Goal: Task Accomplishment & Management: Complete application form

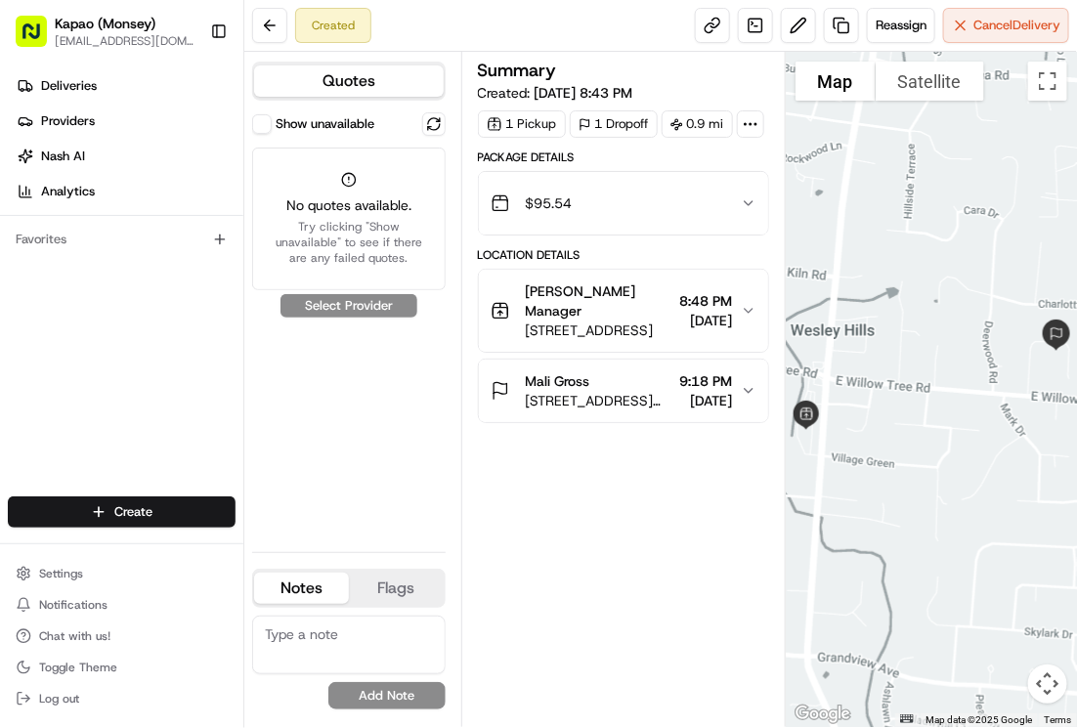
click at [700, 223] on div "$95.54" at bounding box center [615, 203] width 250 height 39
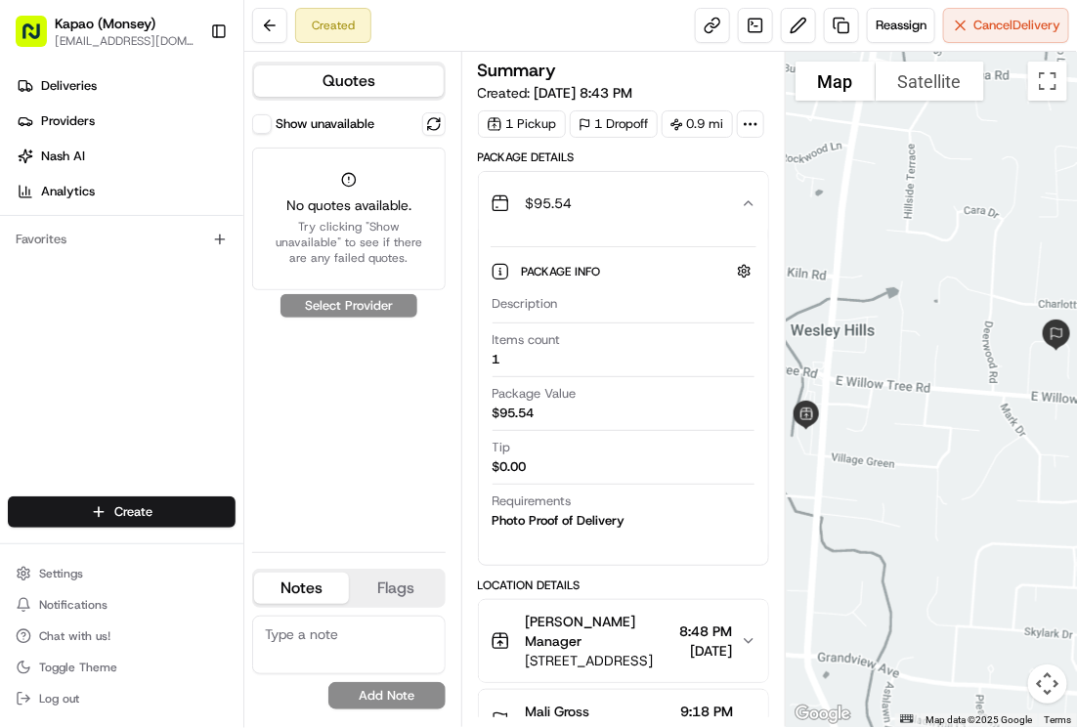
click at [719, 234] on button "$95.54" at bounding box center [623, 203] width 289 height 63
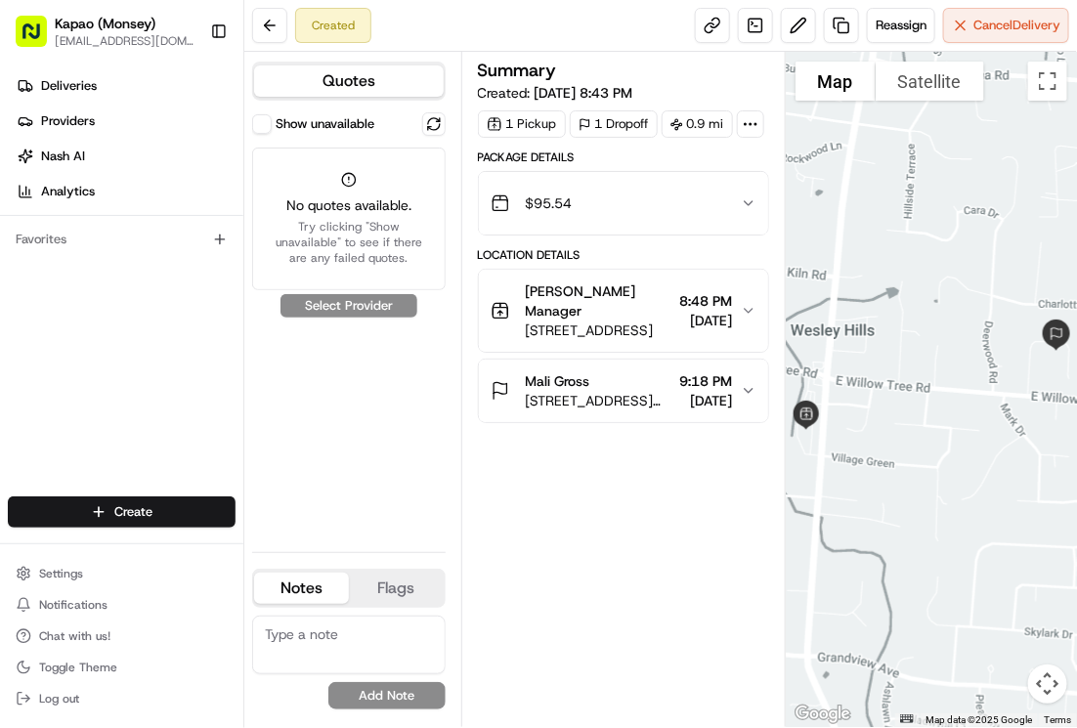
click at [737, 138] on div at bounding box center [750, 123] width 27 height 27
click at [580, 555] on div "Summary Created: [DATE] 8:43 PM 1 Pickup 1 Dropoff 0.9 mi Package Details $95.5…" at bounding box center [623, 390] width 291 height 656
click at [731, 311] on span "8:48 PM" at bounding box center [706, 301] width 53 height 20
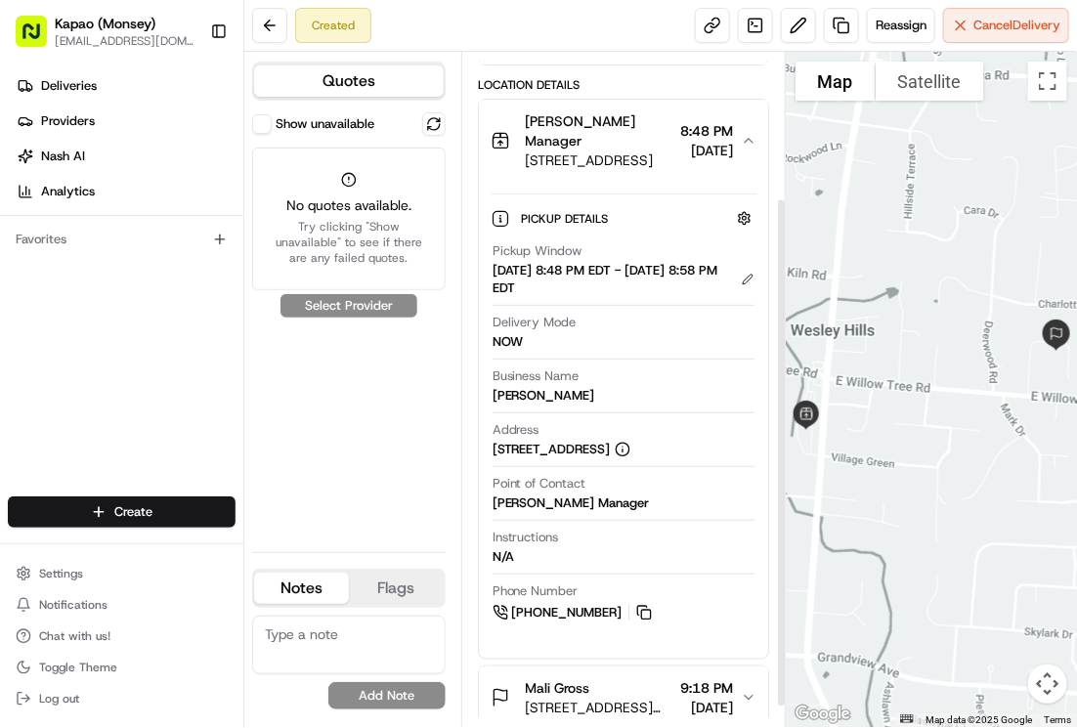
scroll to position [220, 0]
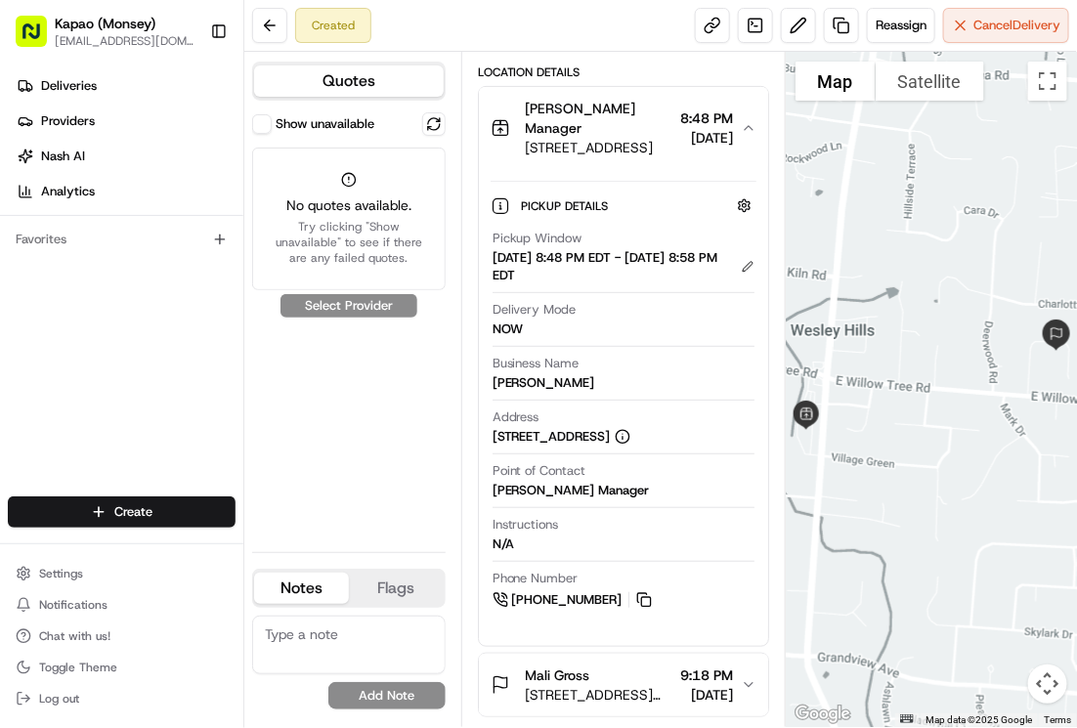
click at [674, 206] on div "Pickup Details Hidden ( 2 )" at bounding box center [639, 205] width 234 height 24
click at [648, 253] on div "[DATE] 8:48 PM EDT - [DATE] 8:58 PM EDT" at bounding box center [623, 266] width 262 height 35
click at [423, 422] on div "Show unavailable No quotes available. Try clicking "Show unavailable" to see if…" at bounding box center [348, 324] width 193 height 424
click at [631, 208] on div "Pickup Details Hidden ( 2 )" at bounding box center [639, 205] width 234 height 24
click at [655, 209] on div "Pickup Details Hidden ( 2 )" at bounding box center [639, 205] width 234 height 24
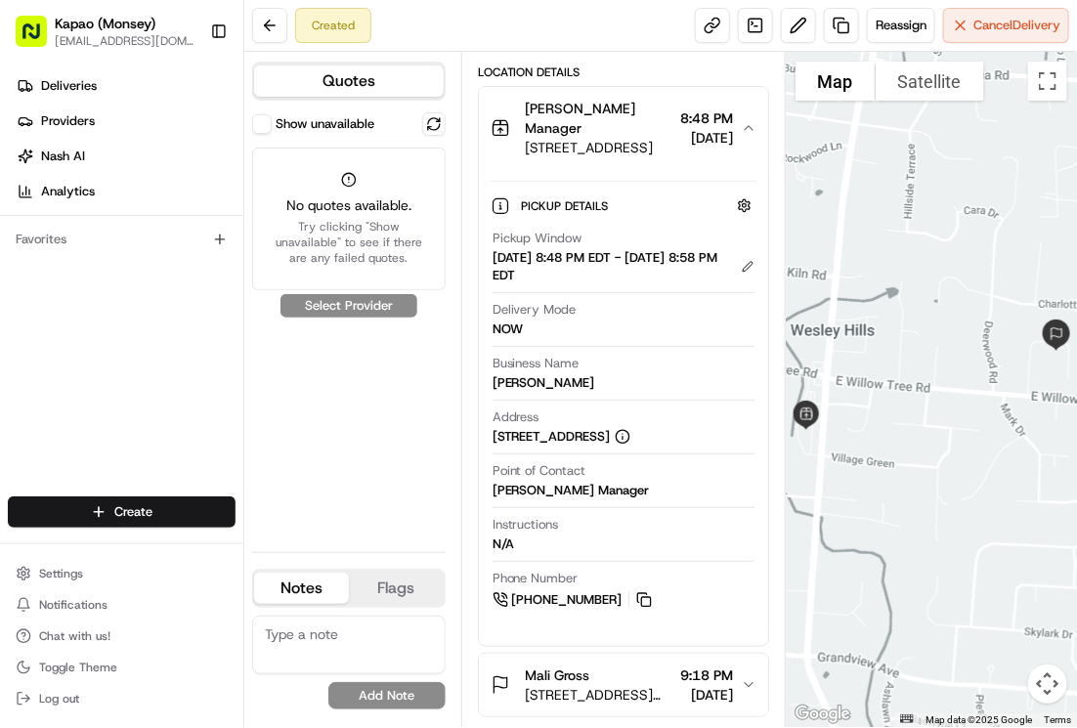
click at [419, 428] on div "Show unavailable No quotes available. Try clicking "Show unavailable" to see if…" at bounding box center [348, 324] width 193 height 424
click at [741, 126] on icon "button" at bounding box center [749, 128] width 16 height 16
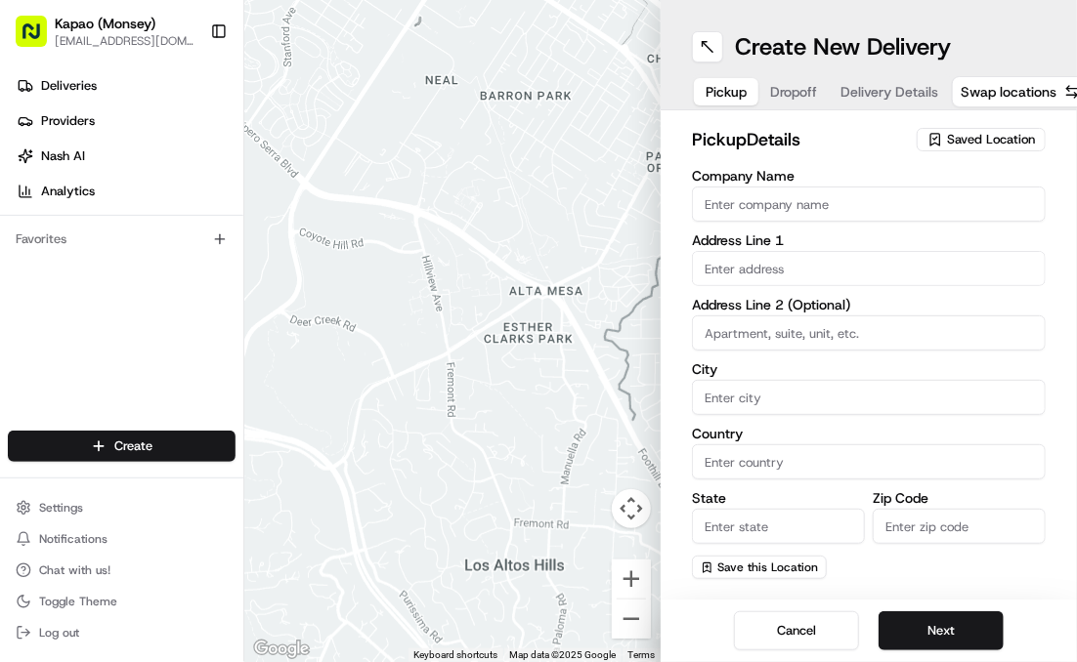
click at [870, 206] on input "Company Name" at bounding box center [869, 204] width 354 height 35
click at [829, 203] on input "Company Name" at bounding box center [869, 204] width 354 height 35
click at [891, 200] on input "Company Name" at bounding box center [869, 204] width 354 height 35
type input "[PERSON_NAME]"
type input "455 NY-306"
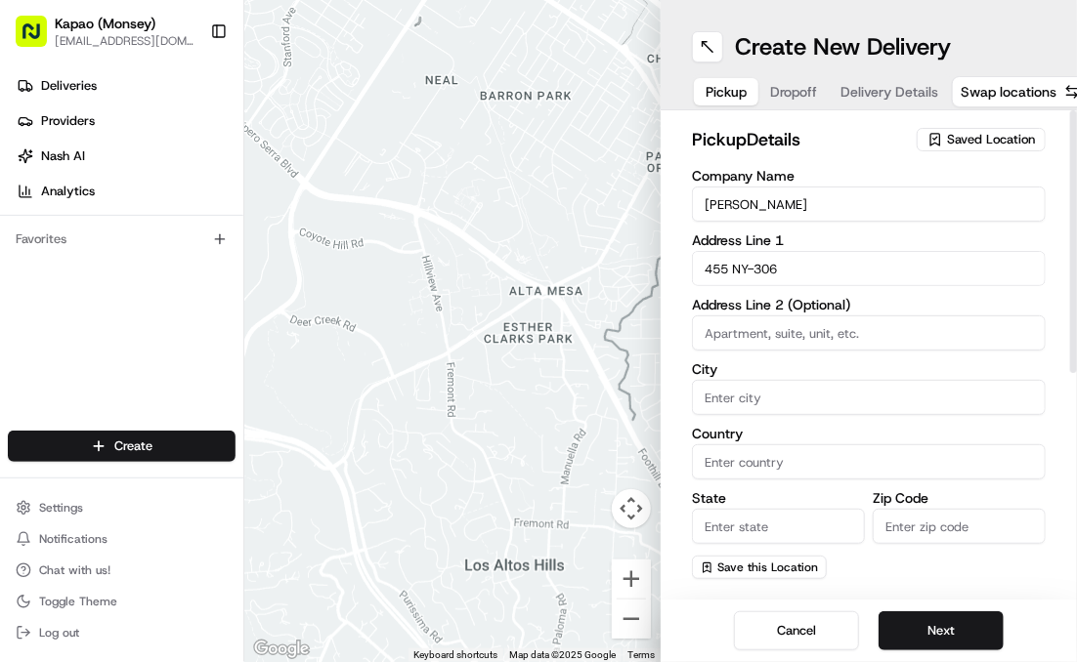
type input "Monsey"
type input "United States"
type input "NY"
type input "10952"
type input "[PERSON_NAME]"
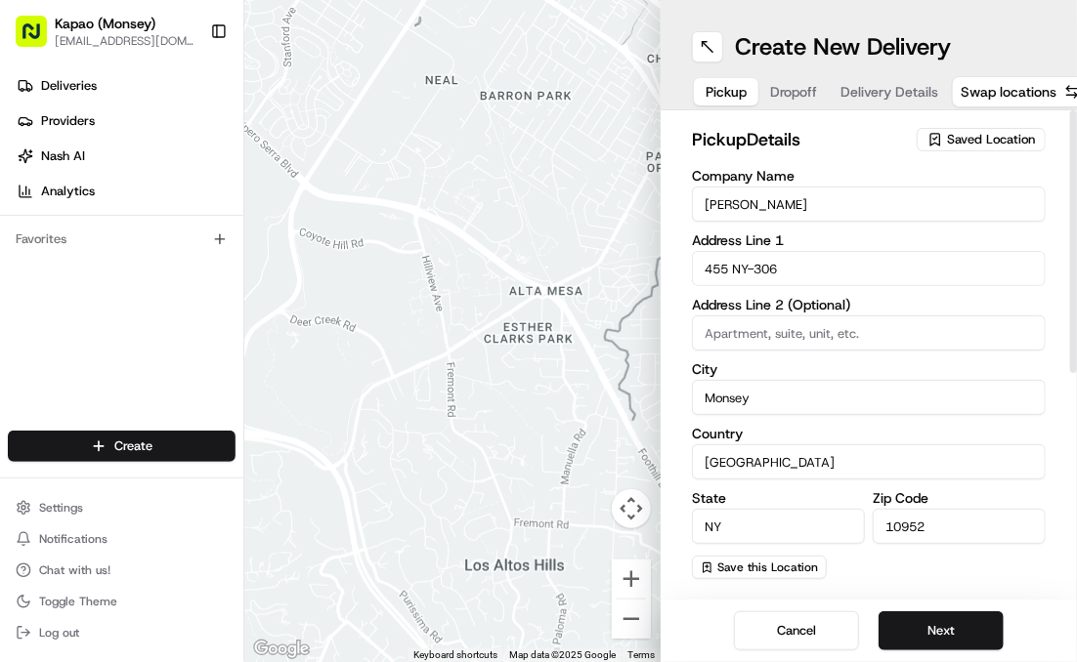
type input "[PHONE_NUMBER]"
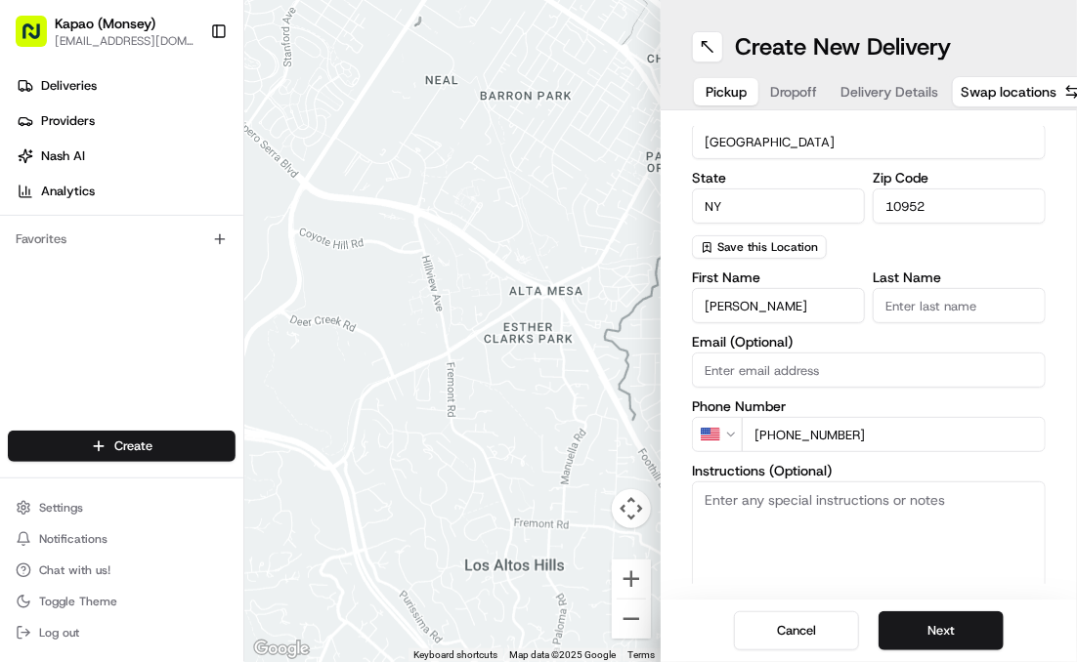
scroll to position [347, 0]
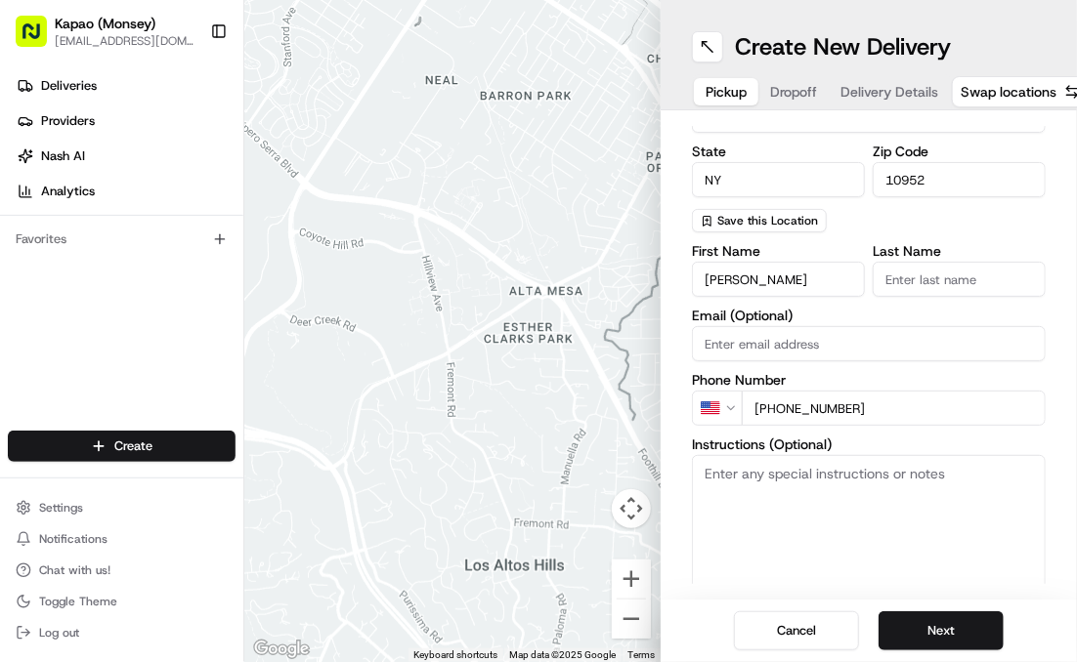
click at [958, 279] on input "Last Name" at bounding box center [958, 279] width 173 height 35
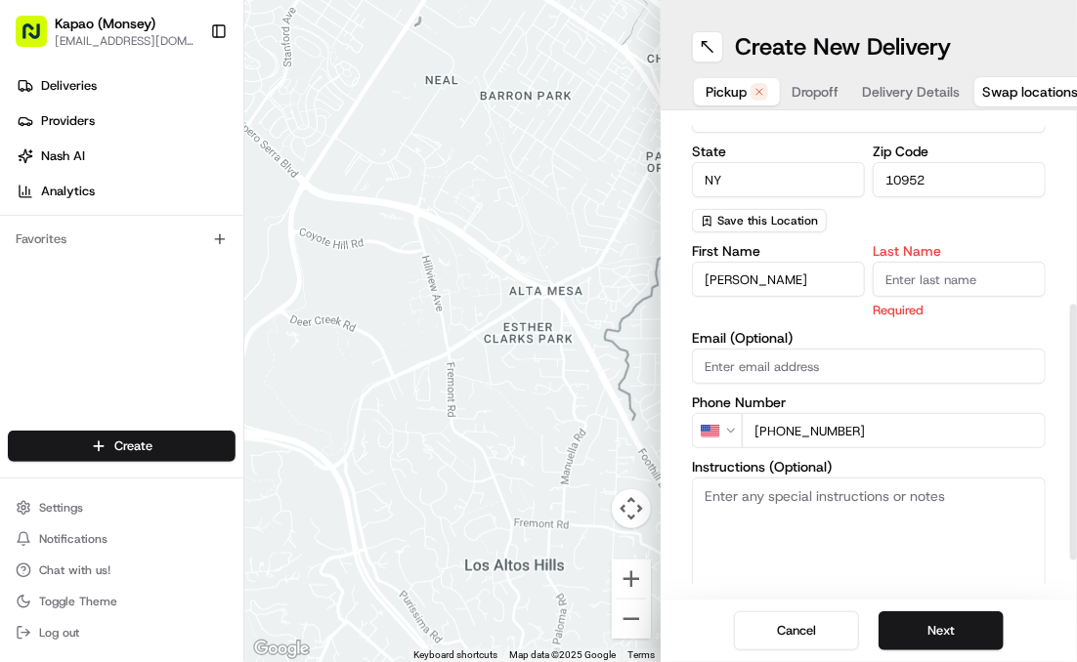
type input "Manager"
click at [932, 630] on button "Next" at bounding box center [940, 631] width 125 height 39
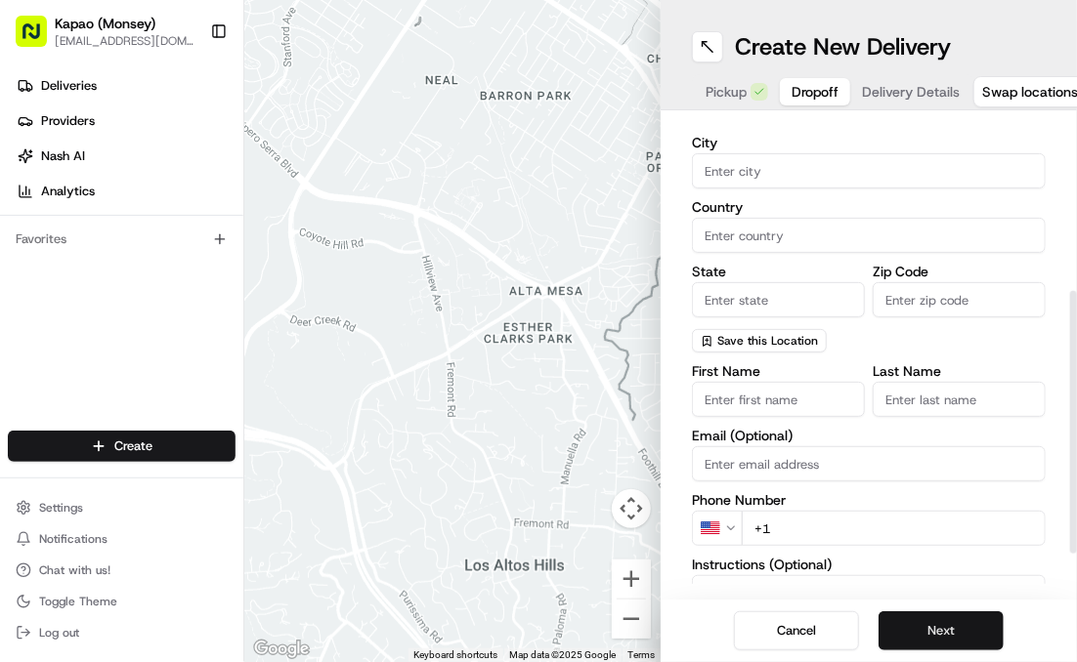
scroll to position [0, 0]
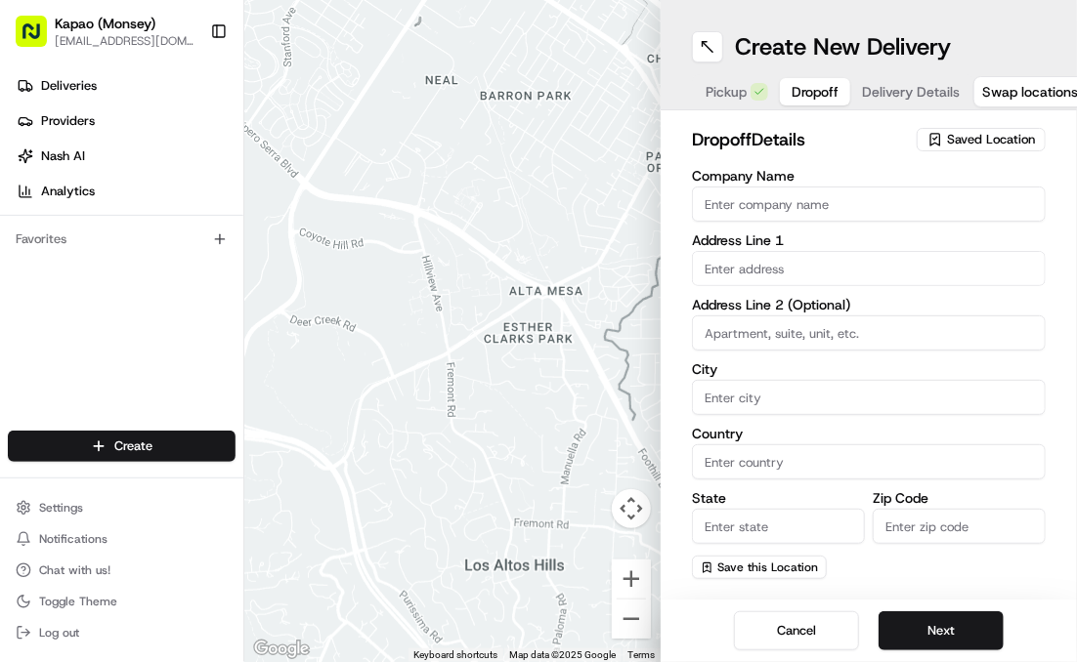
click at [868, 208] on input "Company Name" at bounding box center [869, 204] width 354 height 35
click at [727, 268] on div "Company Name Address Line 1 Address Line 2 (Optional) City Country State Zip Co…" at bounding box center [869, 374] width 354 height 410
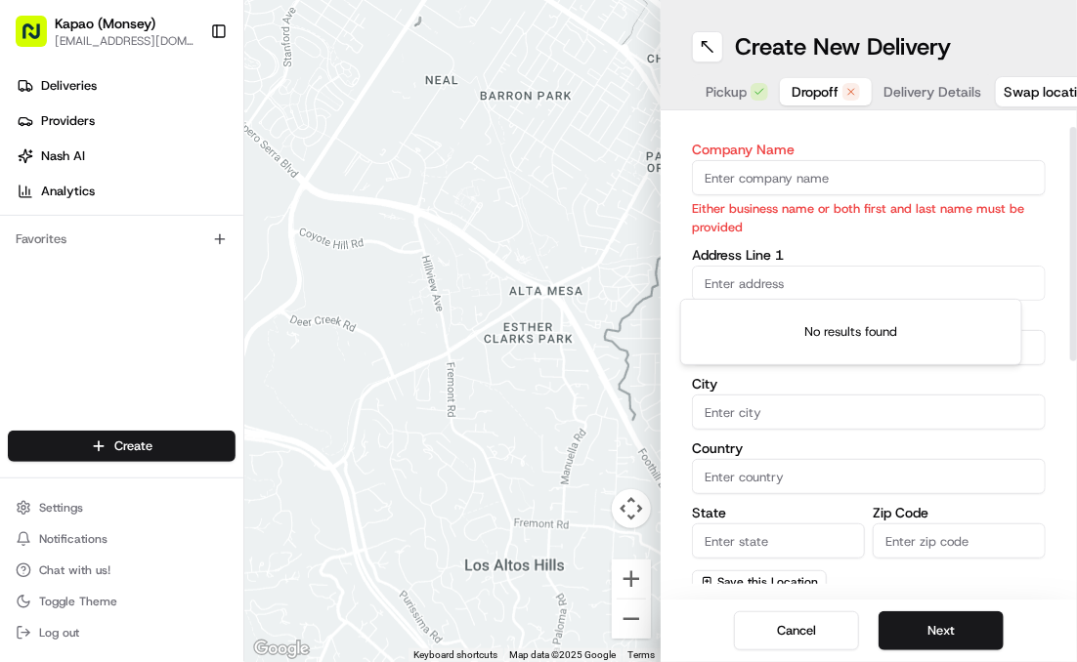
scroll to position [36, 0]
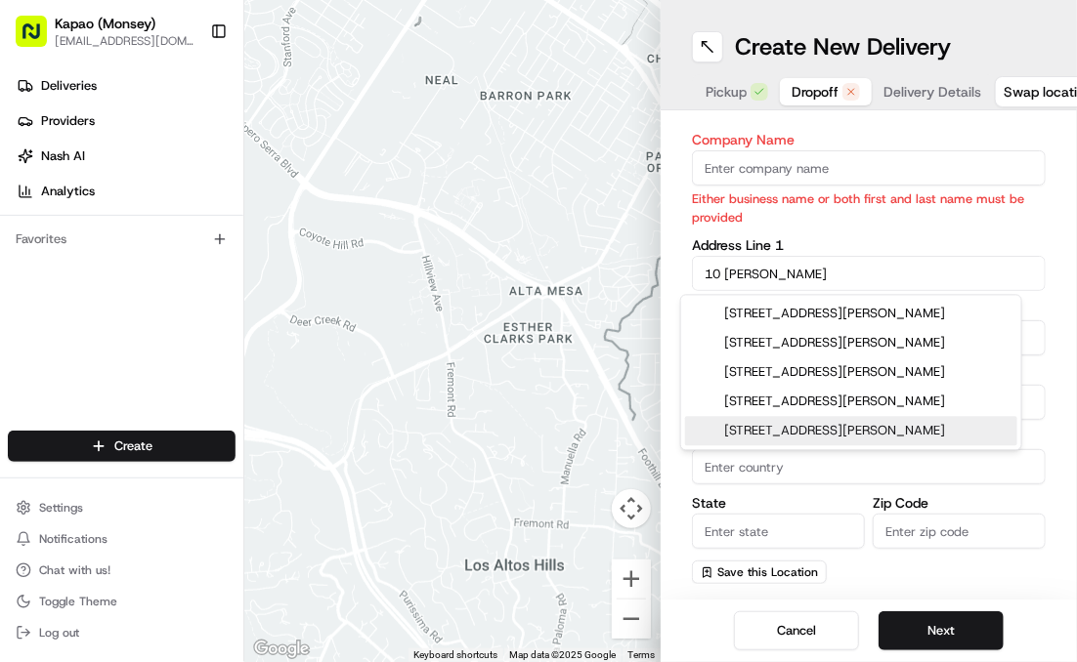
click at [942, 344] on div "10 Rodman Place, Spring Valley, NY" at bounding box center [851, 343] width 332 height 29
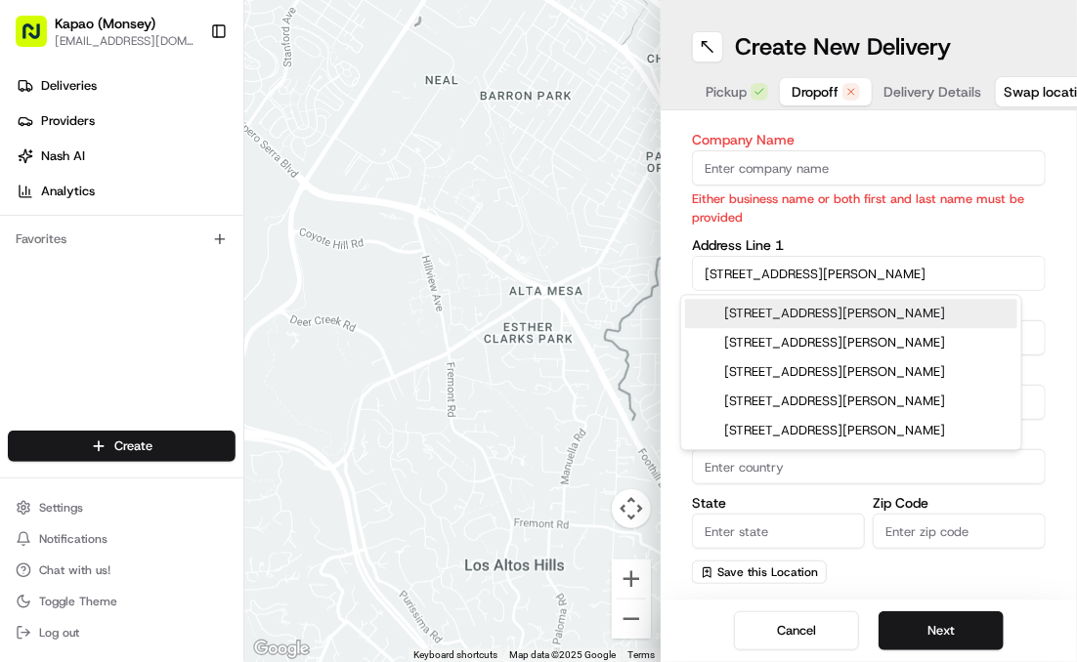
type input "10 Rodman Pl, Spring Valley, NY 10977, USA"
type input "Spring Valley"
type input "United States"
type input "NY"
type input "10977"
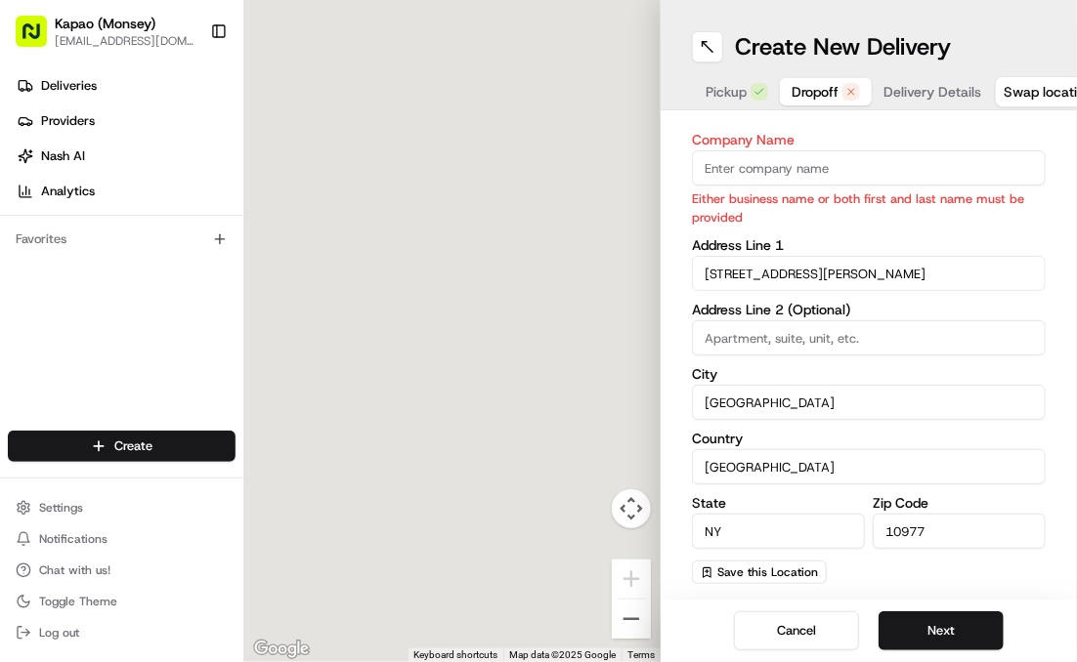
type input "10 Rodman Place"
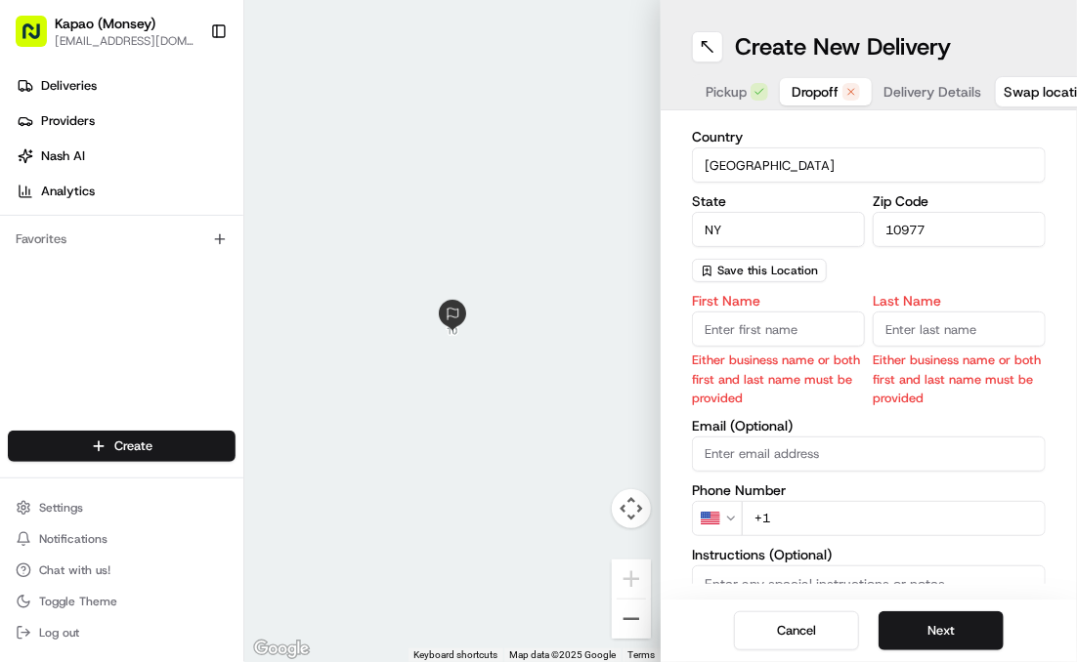
scroll to position [496, 0]
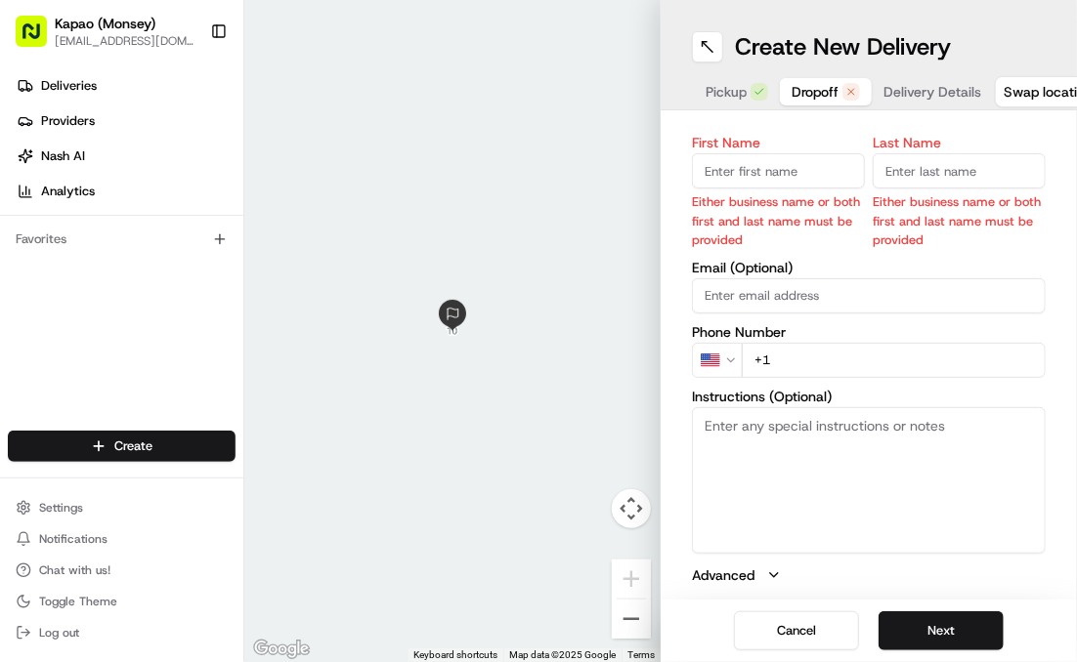
click at [795, 173] on input "First Name" at bounding box center [778, 170] width 173 height 35
type input "mali"
click at [918, 170] on div "Last Name Either business name or both first and last name must be provided" at bounding box center [958, 192] width 173 height 113
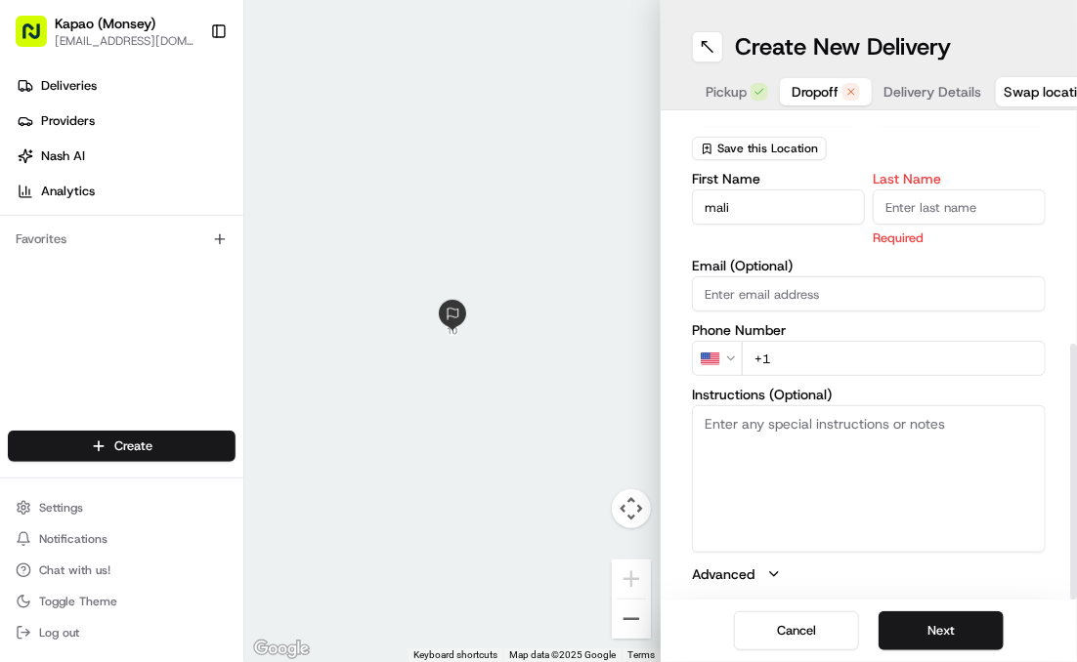
scroll to position [419, 0]
type input "gross"
click at [926, 630] on button "Next" at bounding box center [940, 631] width 125 height 39
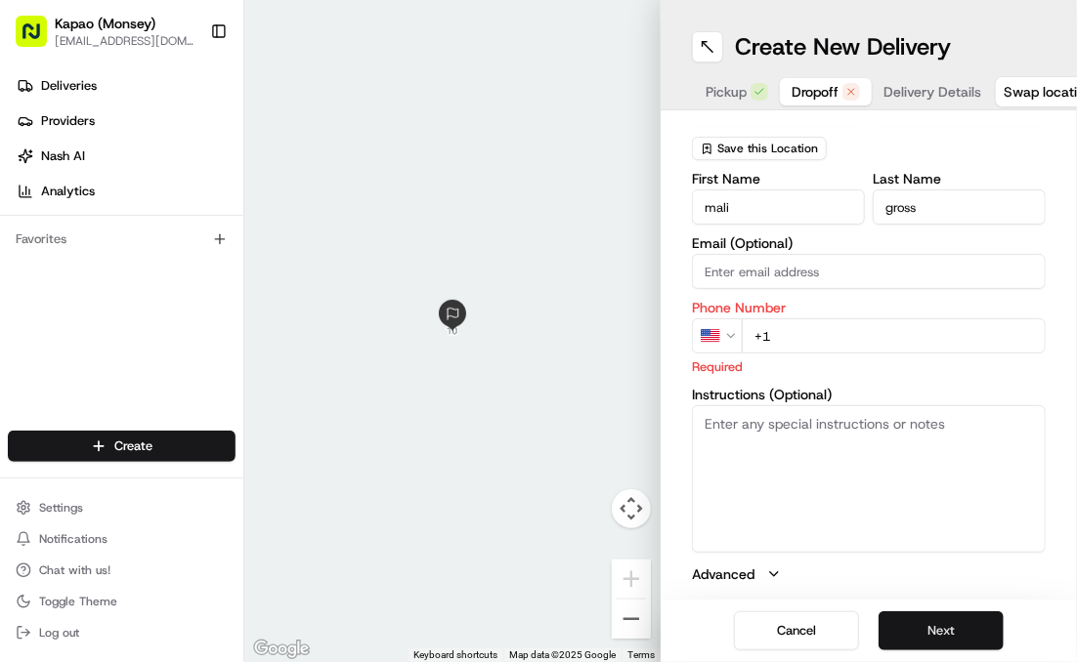
scroll to position [396, 0]
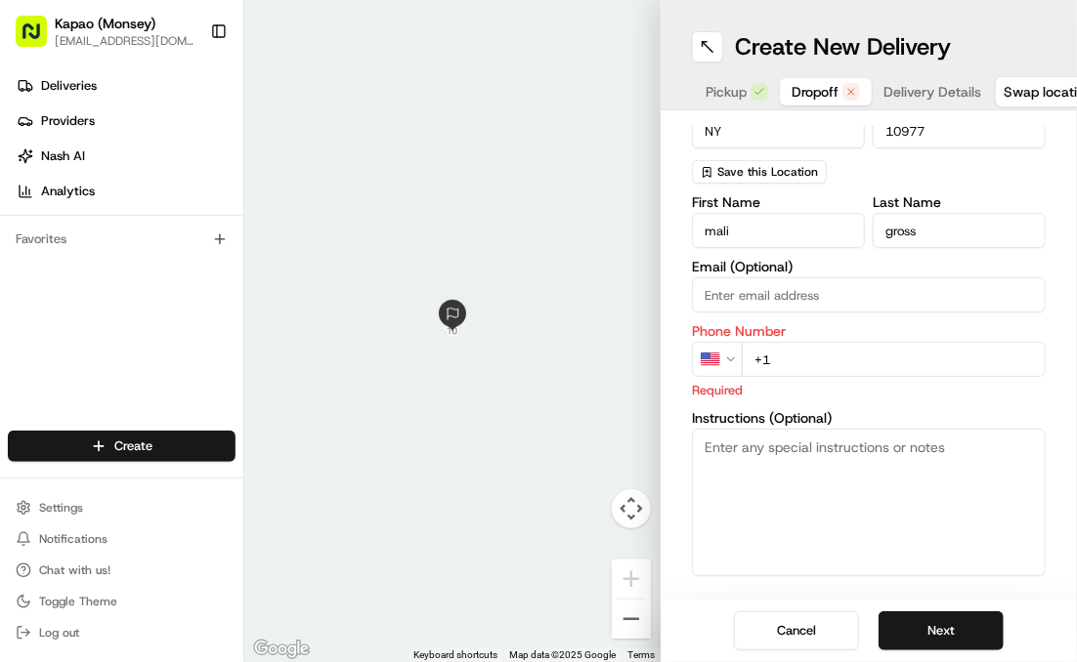
click at [863, 361] on input "+1" at bounding box center [893, 359] width 304 height 35
type input "[PHONE_NUMBER]"
click at [927, 630] on button "Next" at bounding box center [940, 631] width 125 height 39
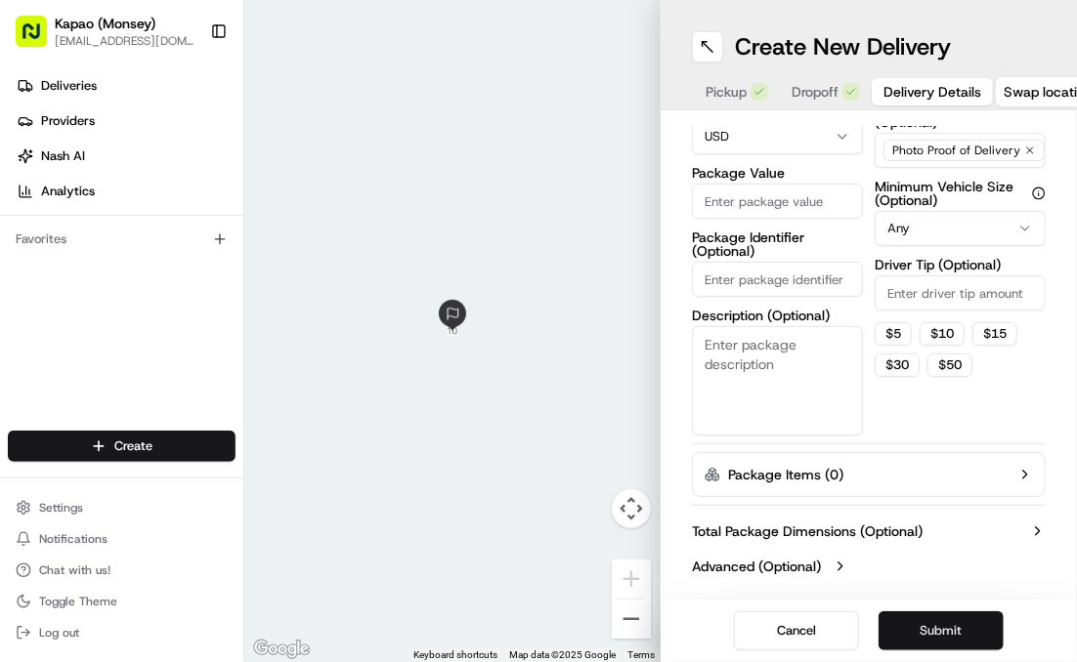
scroll to position [171, 0]
click at [766, 202] on input "Package Value" at bounding box center [777, 201] width 171 height 35
type input "95.54"
click at [933, 628] on button "Submit" at bounding box center [940, 631] width 125 height 39
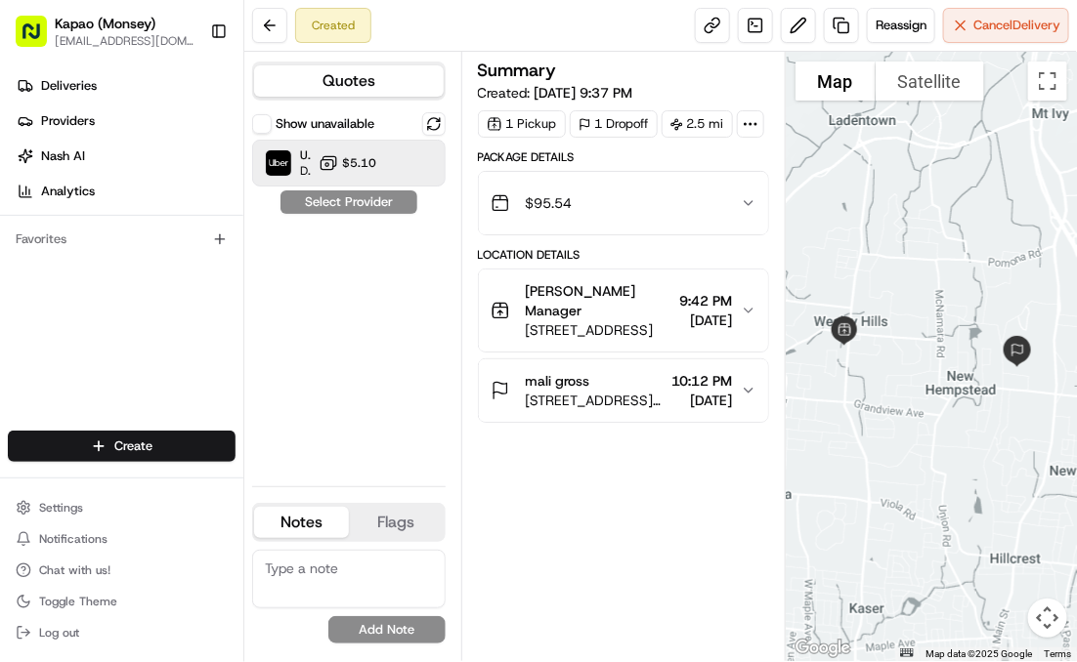
click at [367, 167] on span "$5.10" at bounding box center [359, 163] width 34 height 16
click at [393, 209] on button "Assign Provider" at bounding box center [348, 202] width 139 height 23
